Goal: Task Accomplishment & Management: Manage account settings

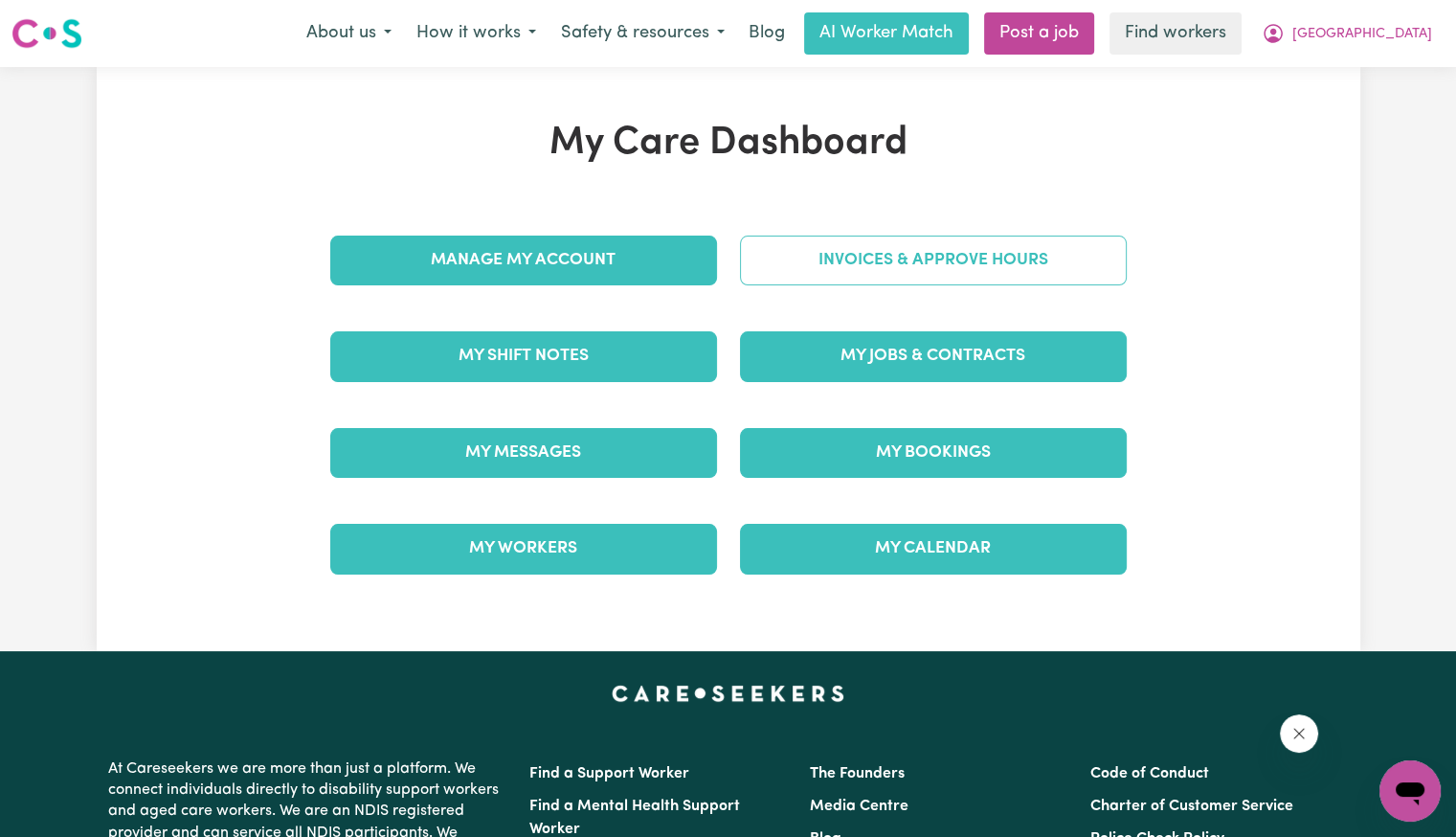
click at [767, 270] on link "Invoices & Approve Hours" at bounding box center [933, 260] width 386 height 50
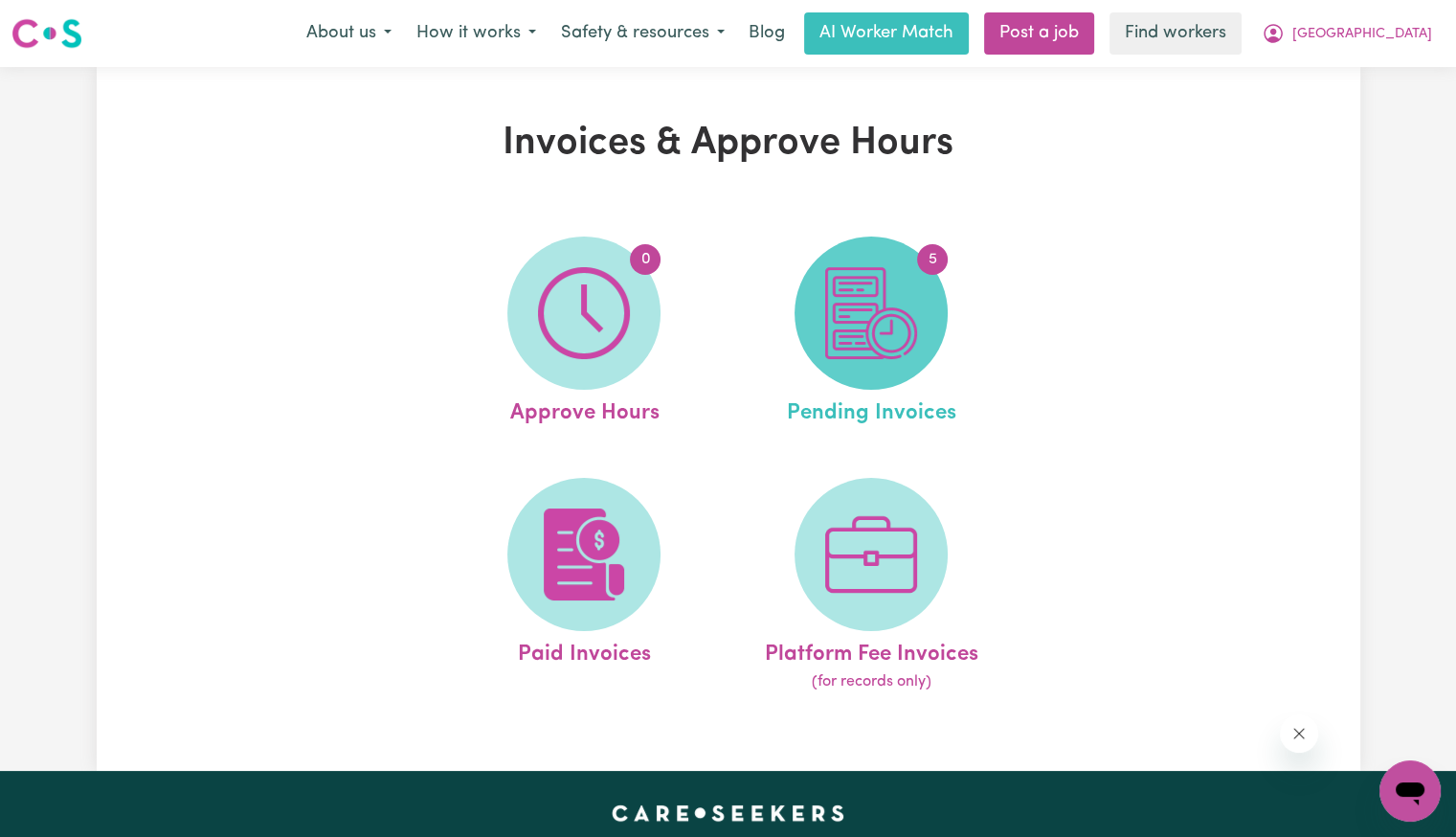
click at [889, 326] on img at bounding box center [871, 313] width 92 height 92
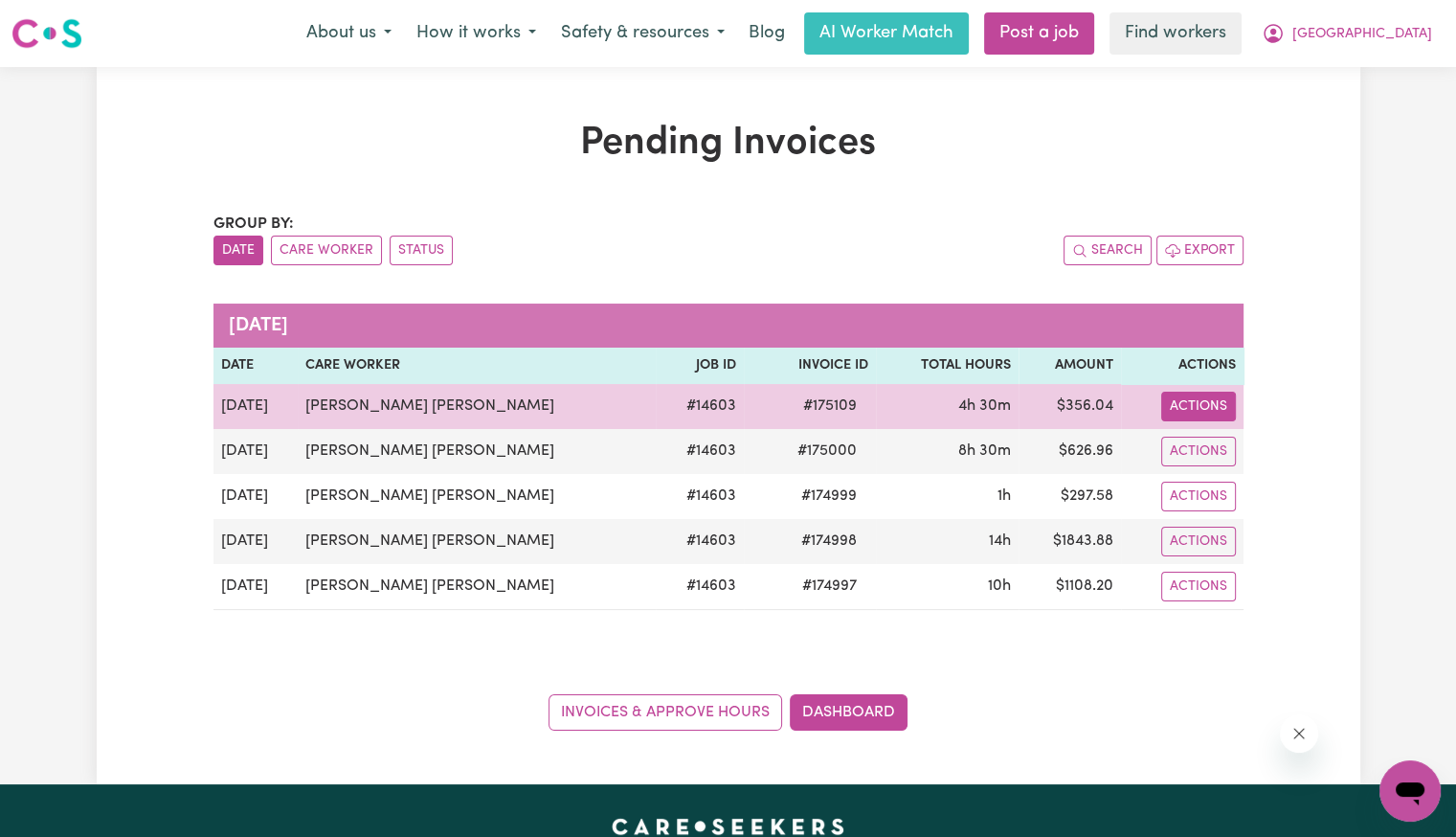
click at [1183, 405] on button "Actions" at bounding box center [1198, 406] width 75 height 30
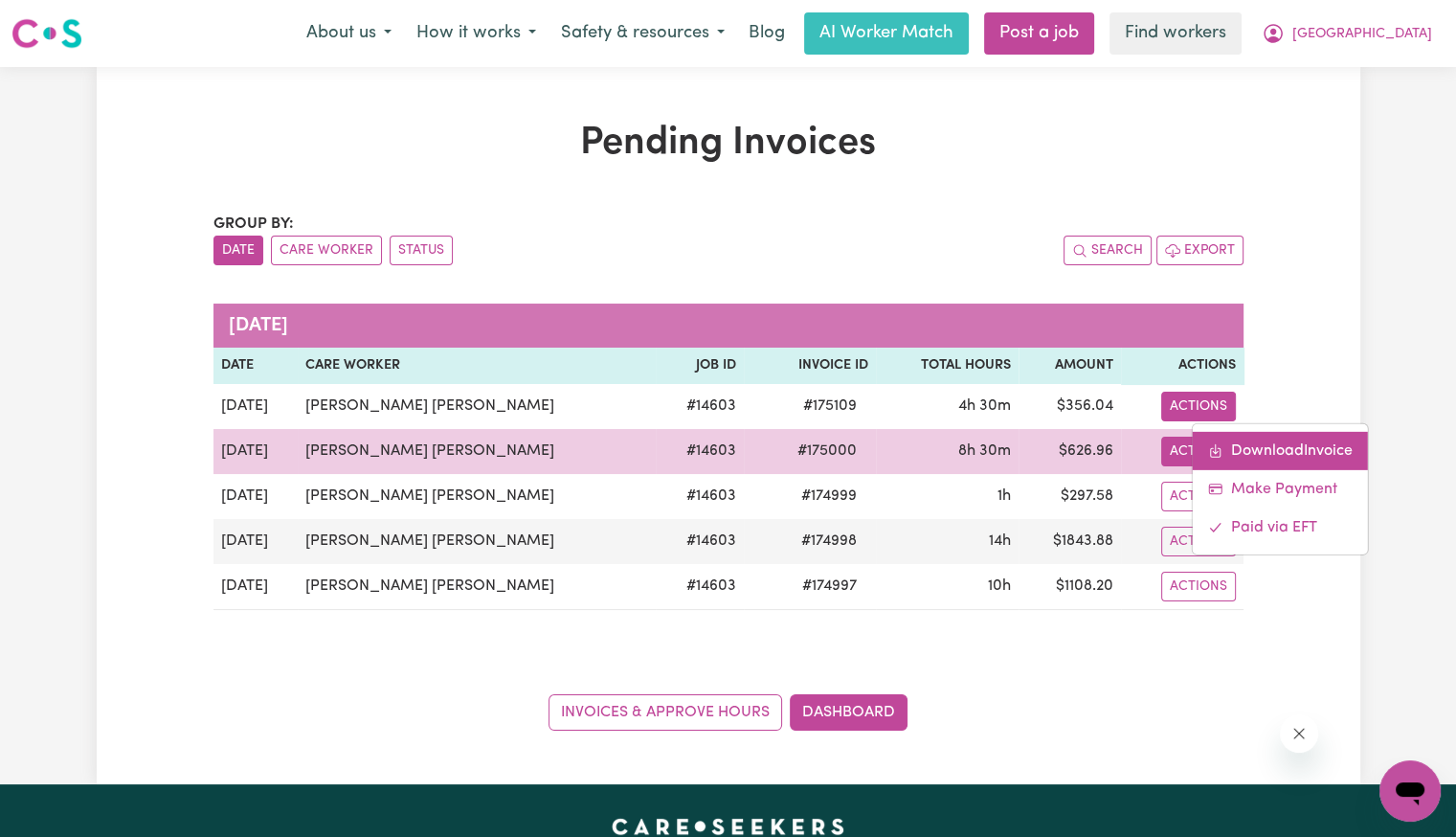
click at [1205, 448] on link "Download Invoice" at bounding box center [1280, 450] width 175 height 38
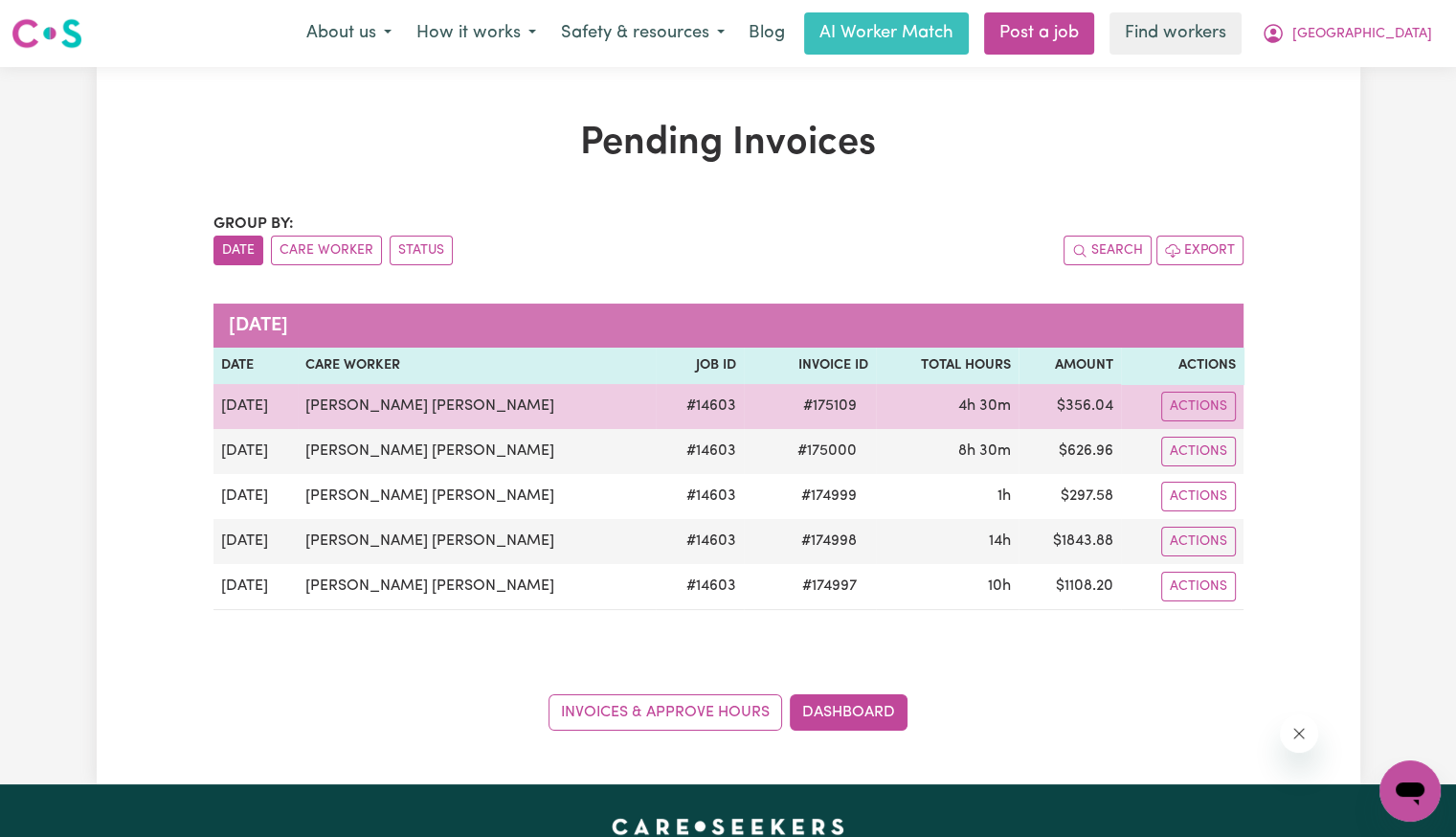
click at [792, 412] on span "# 175109" at bounding box center [830, 406] width 77 height 23
click at [792, 407] on span "# 175109" at bounding box center [830, 406] width 77 height 23
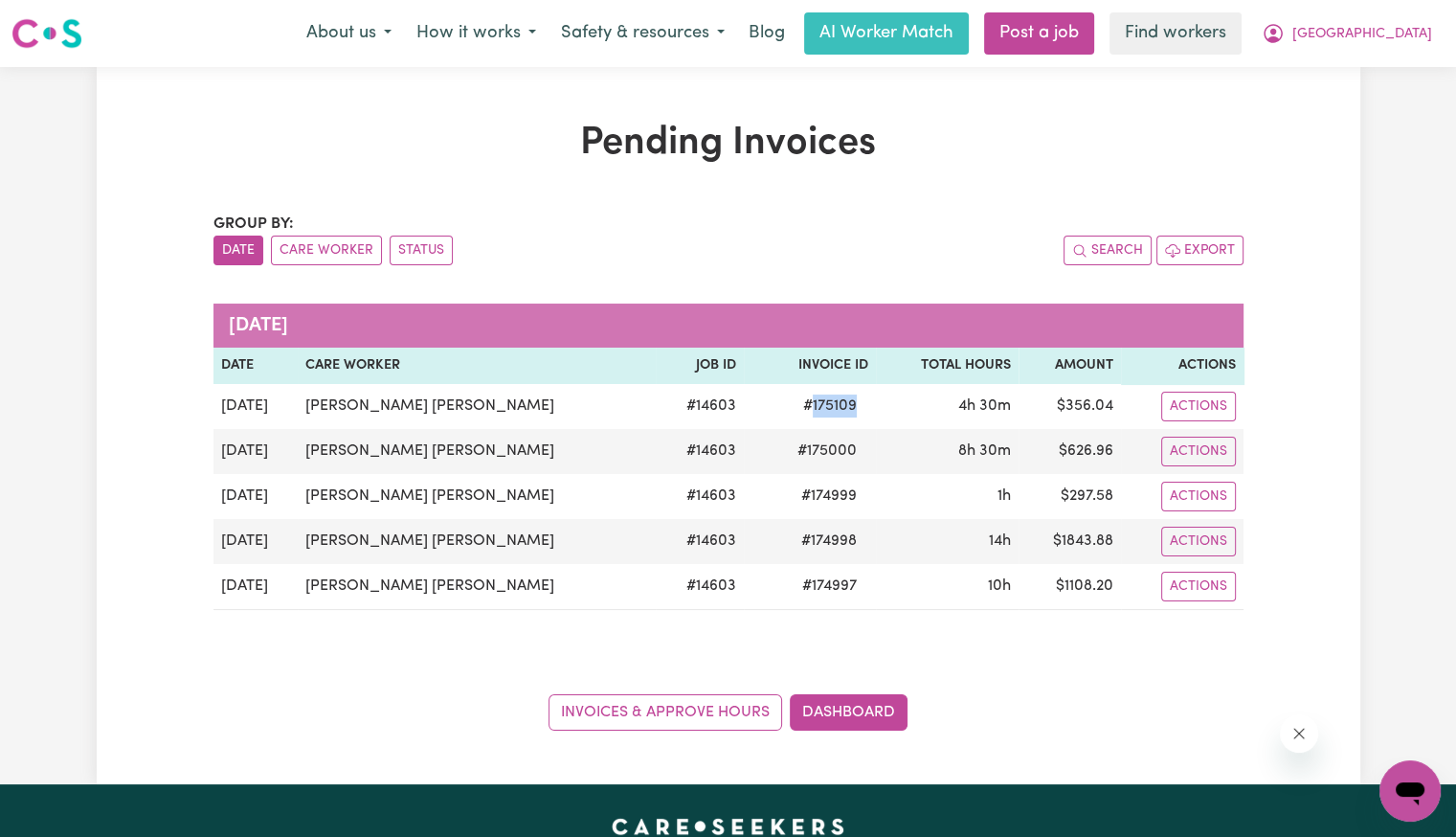
copy span "175109"
click at [1412, 40] on span "[GEOGRAPHIC_DATA]" at bounding box center [1362, 35] width 140 height 21
click at [1348, 115] on link "Logout" at bounding box center [1368, 110] width 151 height 36
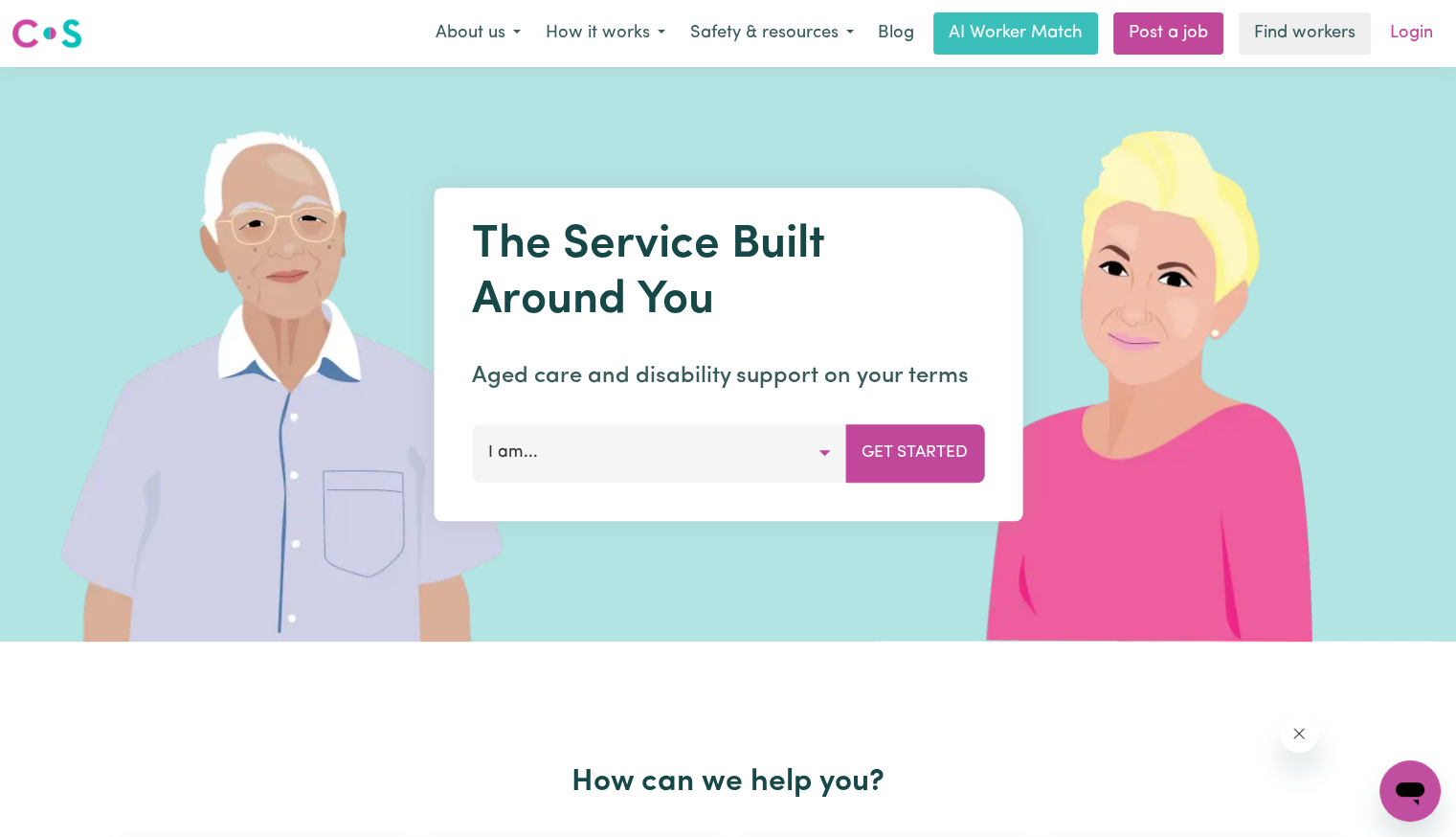
click at [1409, 47] on link "Login" at bounding box center [1411, 33] width 66 height 42
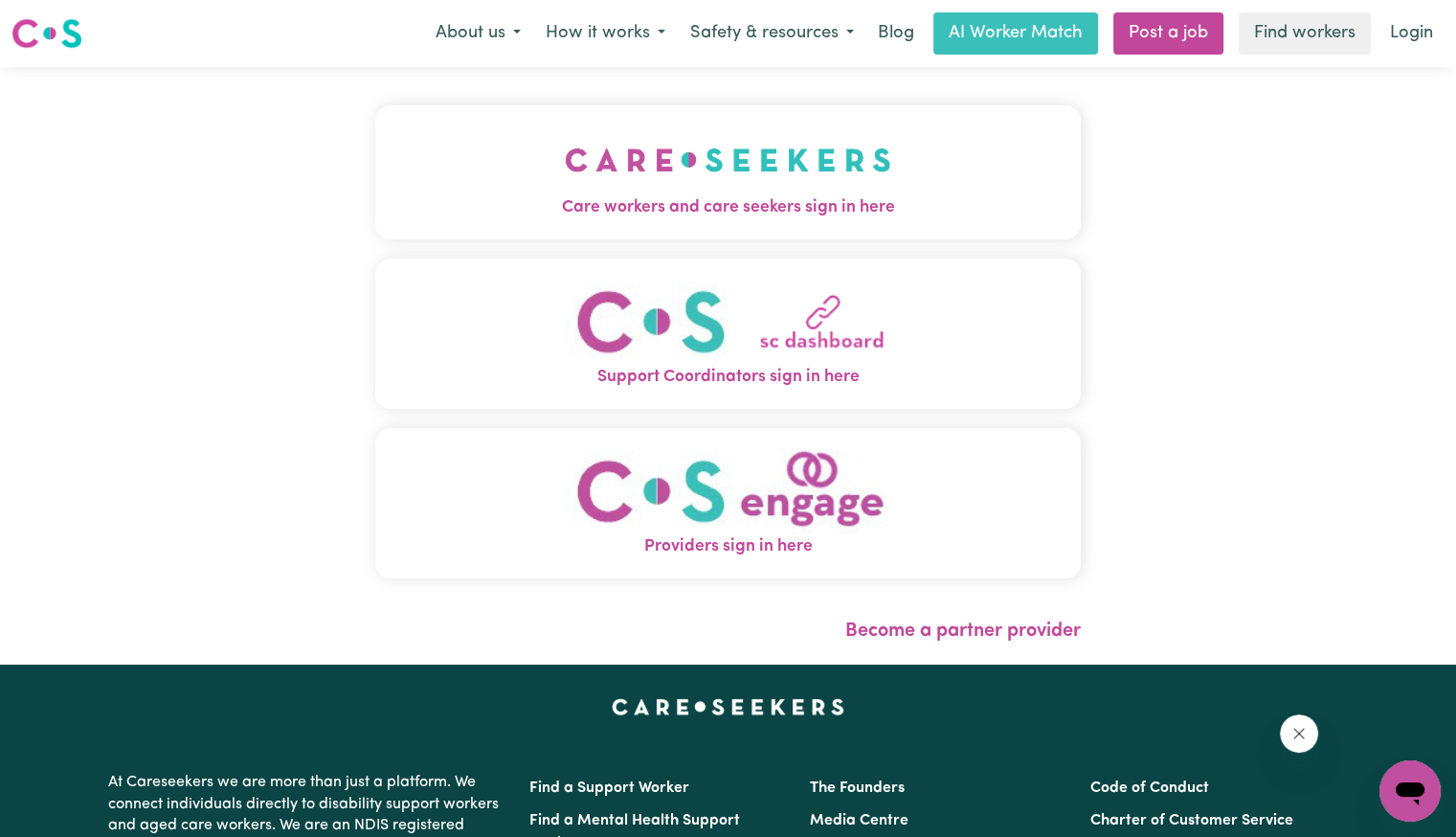
click at [535, 201] on span "Care workers and care seekers sign in here" at bounding box center [728, 208] width 706 height 25
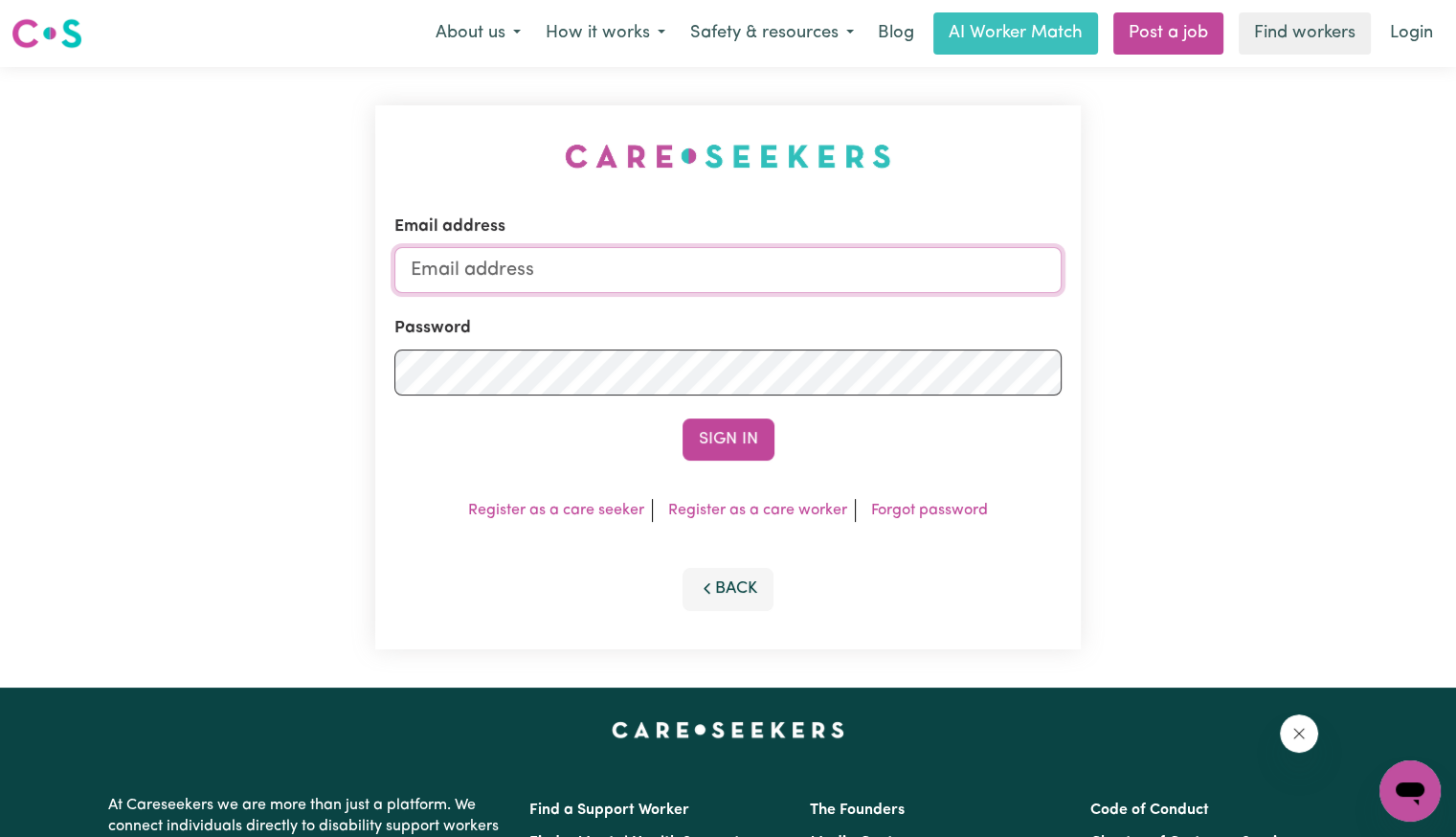
click at [651, 273] on input "Email address" at bounding box center [727, 269] width 667 height 46
drag, startPoint x: 514, startPoint y: 273, endPoint x: 1314, endPoint y: 277, distance: 800.0
click at [1314, 277] on div "Email address [EMAIL_ADDRESS][DOMAIN_NAME] Password Sign In Register as a care …" at bounding box center [728, 377] width 1456 height 620
type input "[EMAIL_ADDRESS][DOMAIN_NAME]"
click at [682, 418] on button "Sign In" at bounding box center [728, 439] width 92 height 42
